Goal: Task Accomplishment & Management: Manage account settings

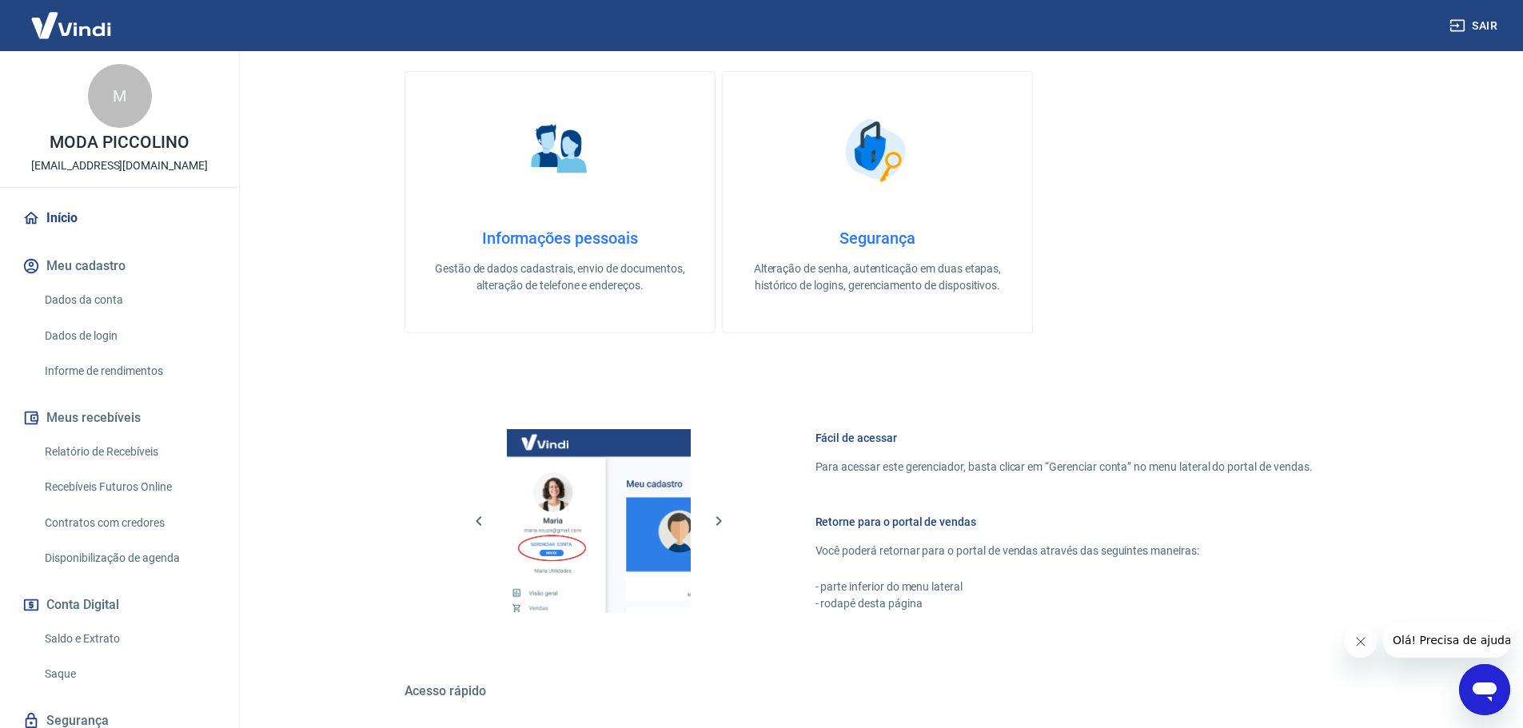
scroll to position [518, 0]
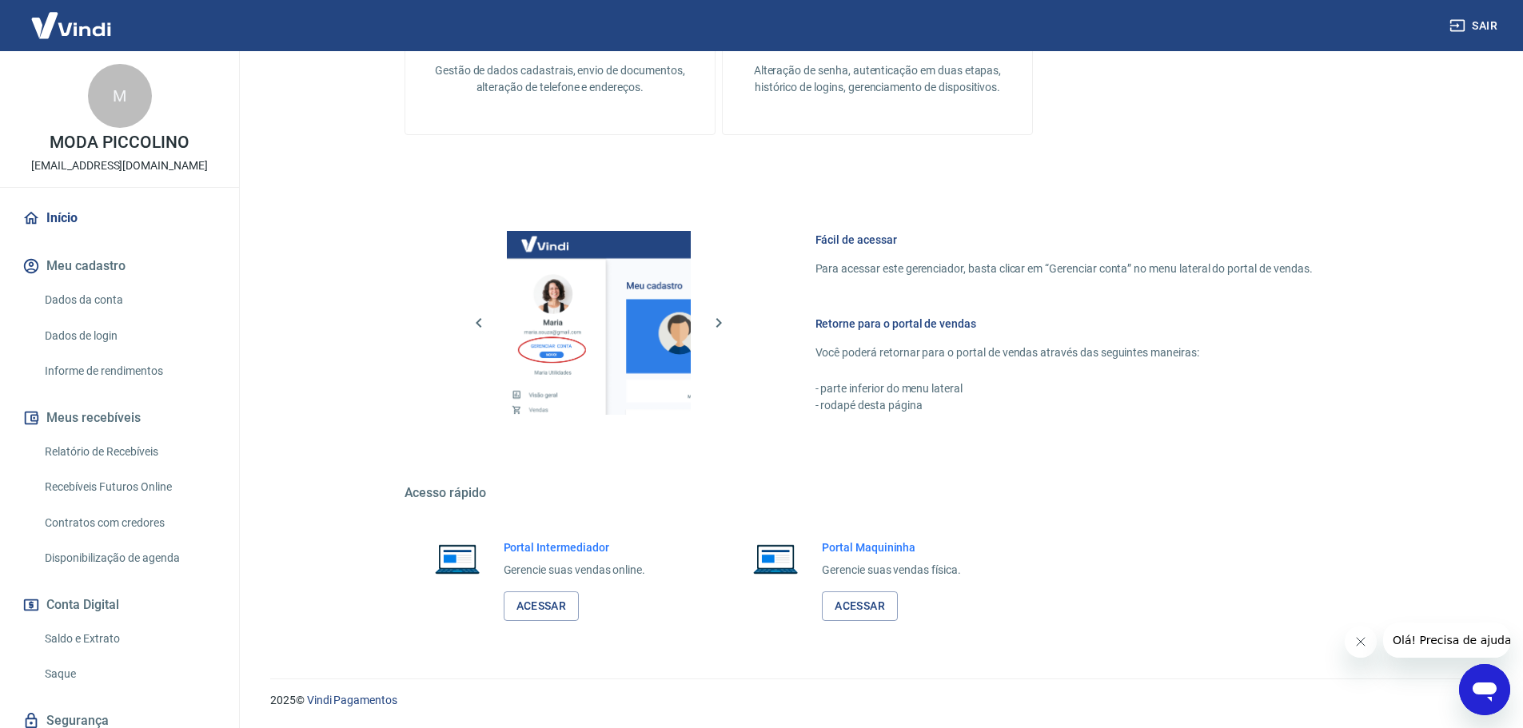
click at [106, 638] on link "Saldo e Extrato" at bounding box center [128, 639] width 181 height 33
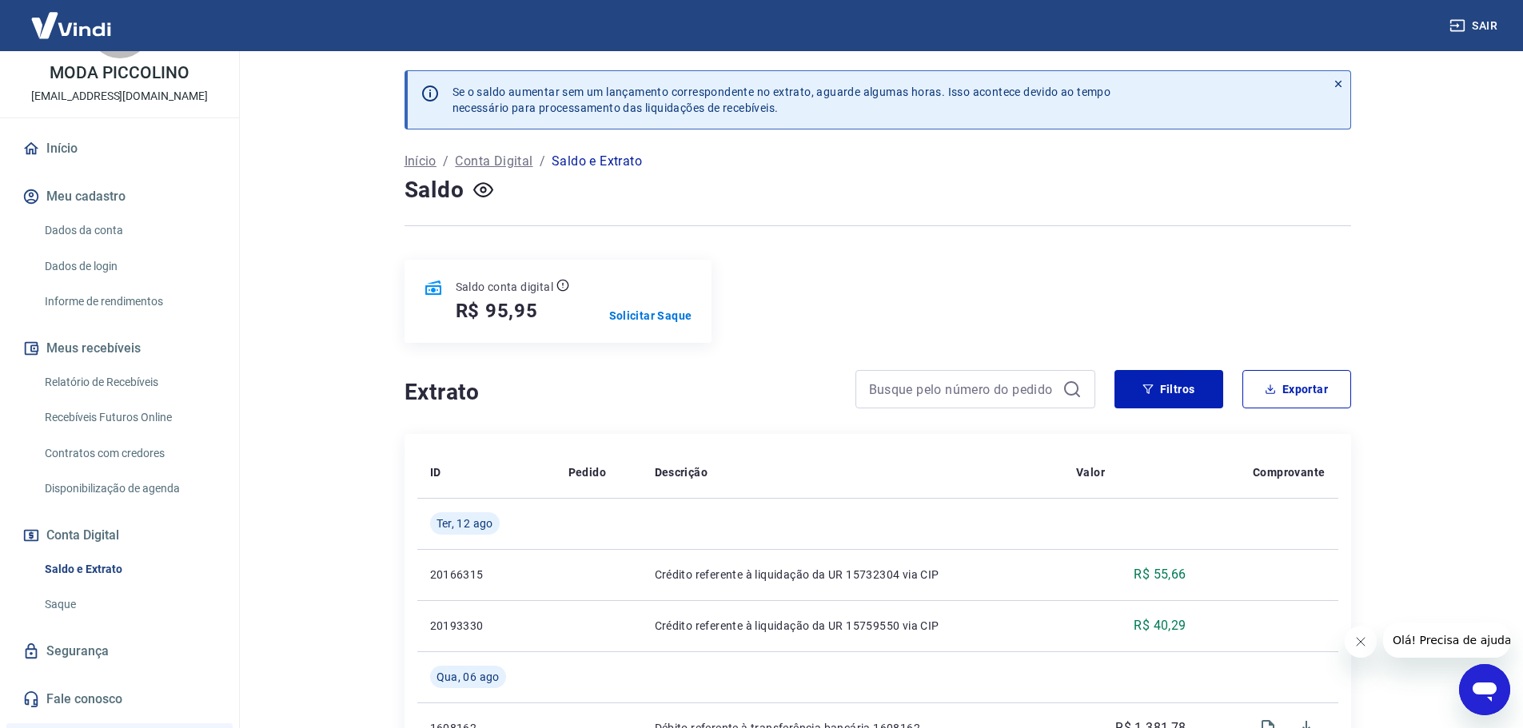
scroll to position [240, 0]
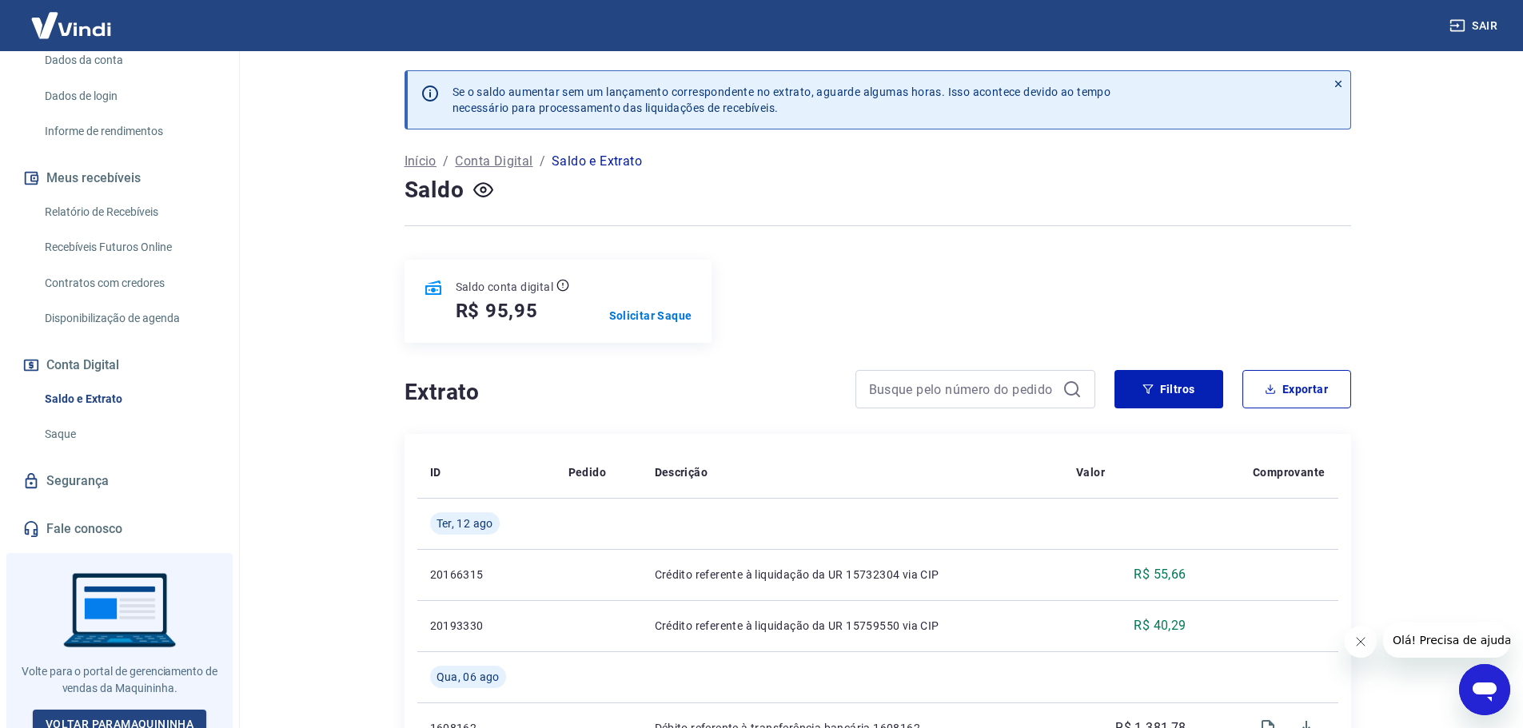
click at [65, 440] on link "Saque" at bounding box center [128, 434] width 181 height 33
